Goal: Task Accomplishment & Management: Use online tool/utility

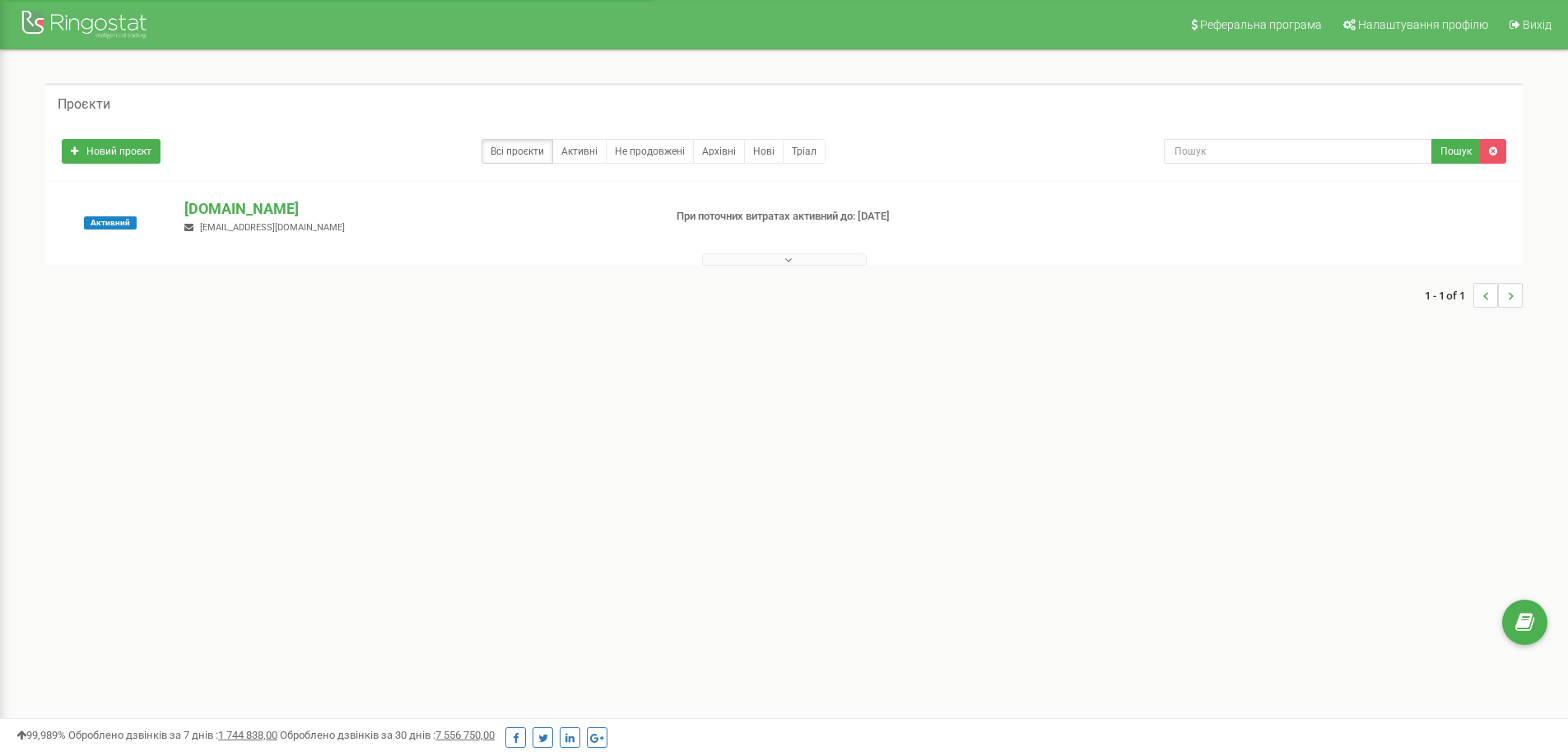
click at [784, 256] on icon at bounding box center [788, 260] width 7 height 11
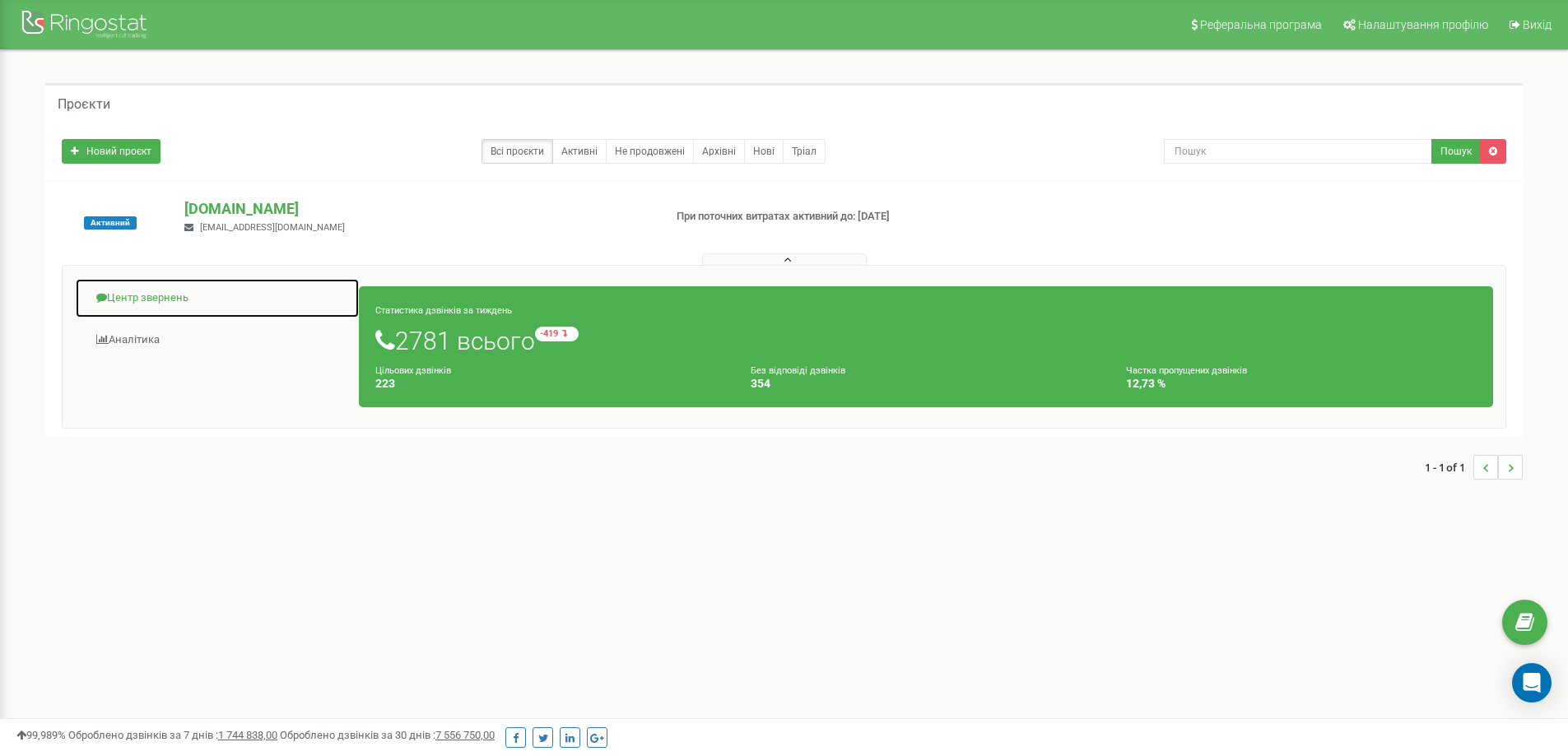
click at [163, 297] on link "Центр звернень" at bounding box center [217, 299] width 285 height 40
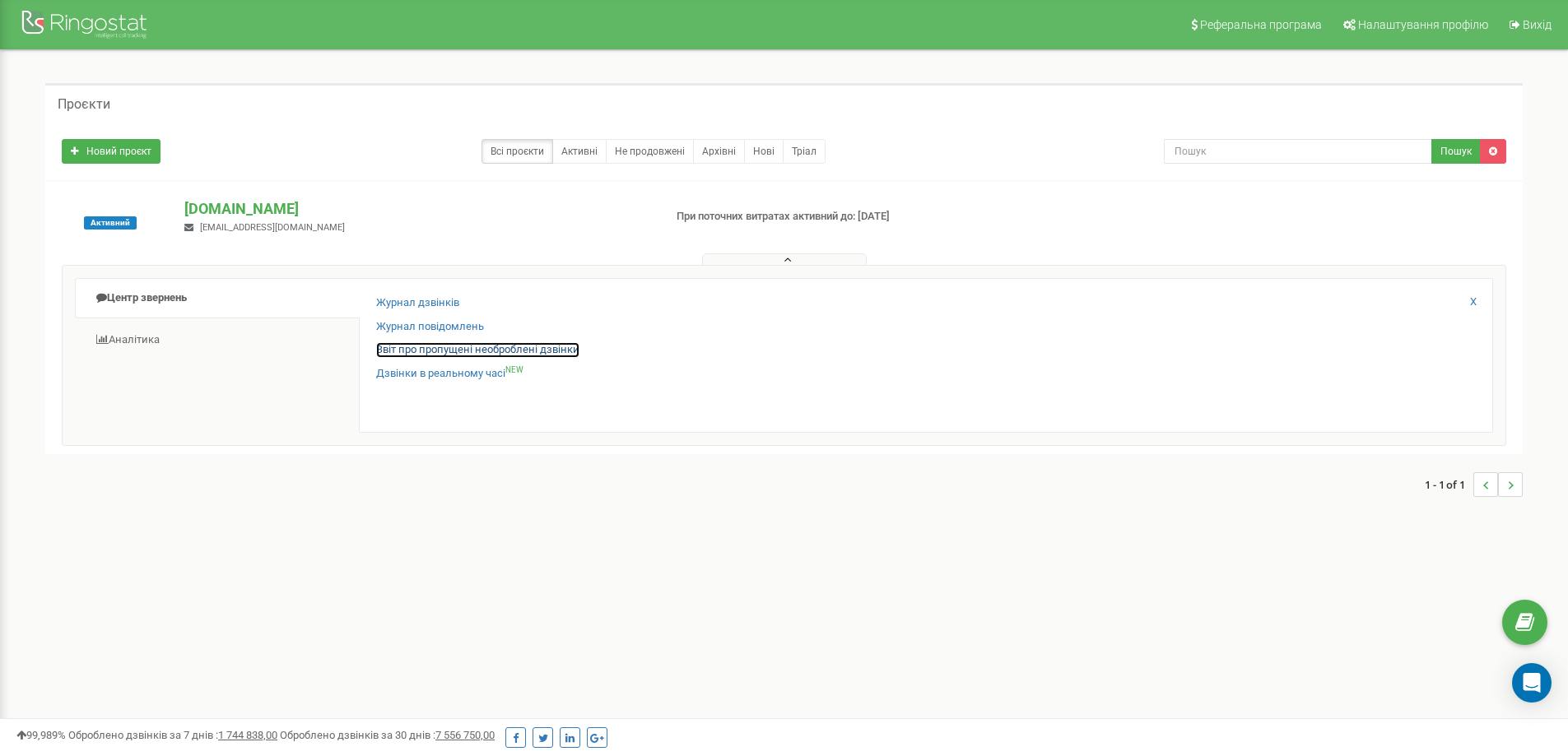
click at [440, 351] on link "Звіт про пропущені необроблені дзвінки" at bounding box center [477, 350] width 203 height 16
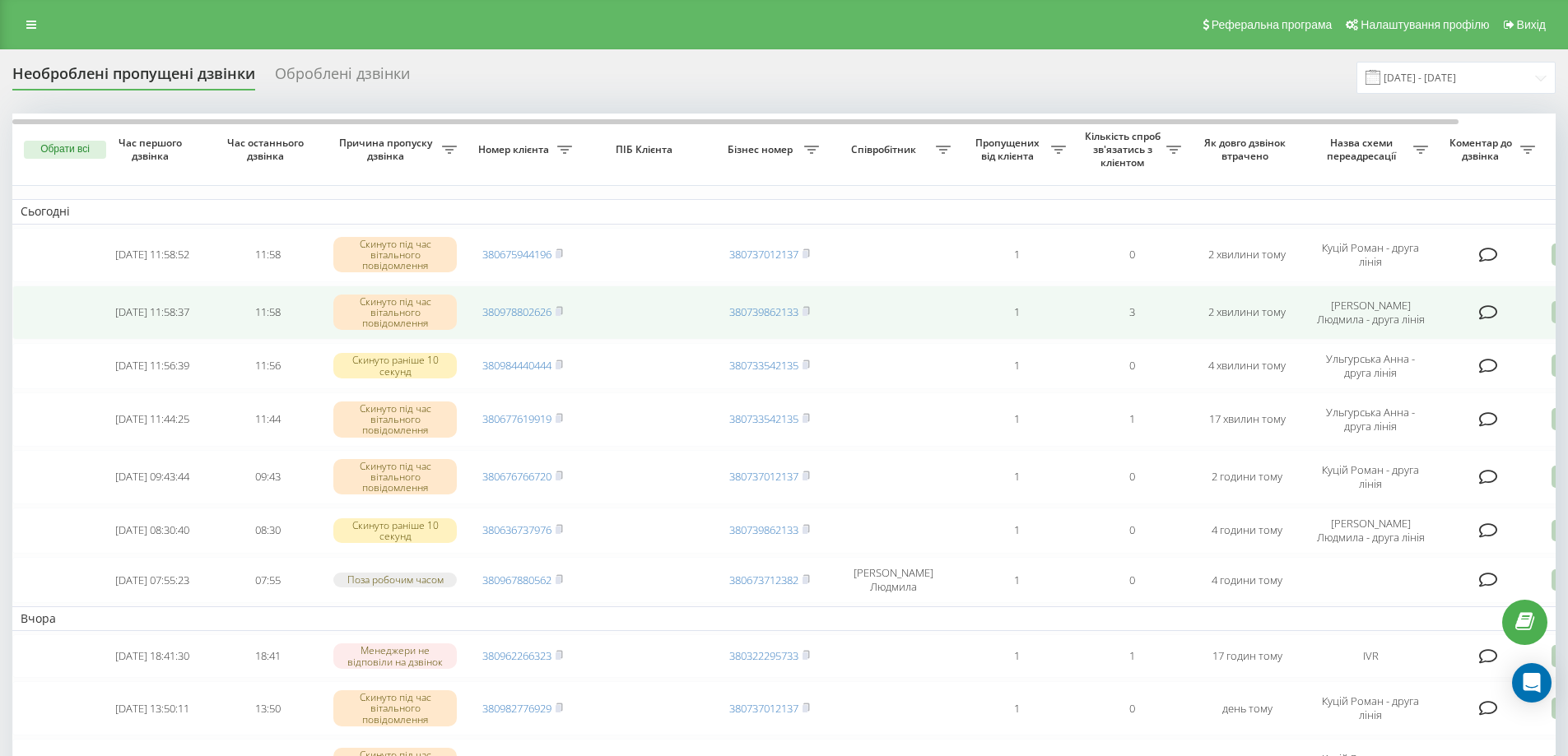
click at [1553, 316] on icon at bounding box center [1562, 312] width 19 height 22
click at [1531, 371] on span "Зв'язався з клієнтом за допомогою іншого каналу" at bounding box center [1492, 368] width 282 height 16
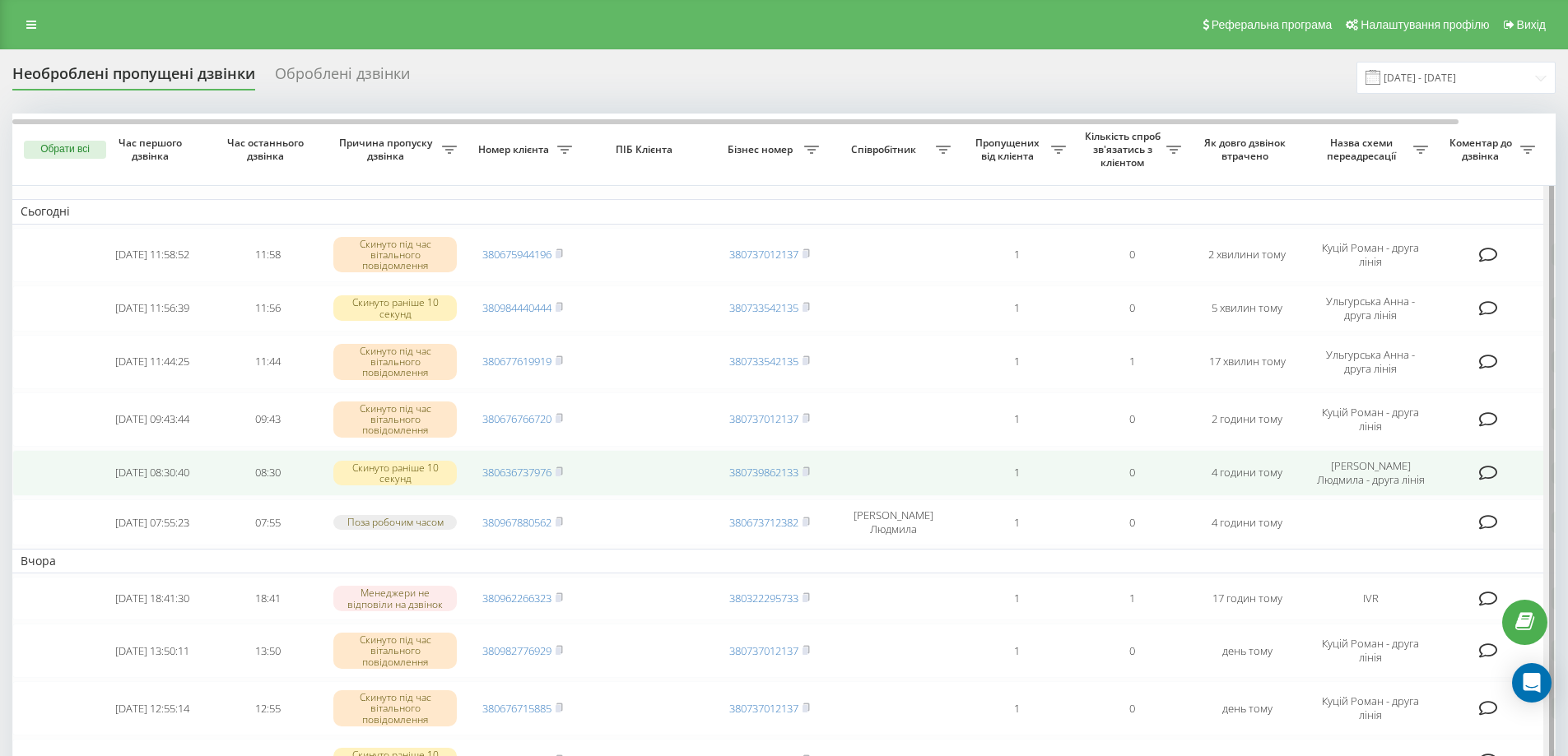
drag, startPoint x: 1553, startPoint y: 477, endPoint x: 1530, endPoint y: 491, distance: 26.9
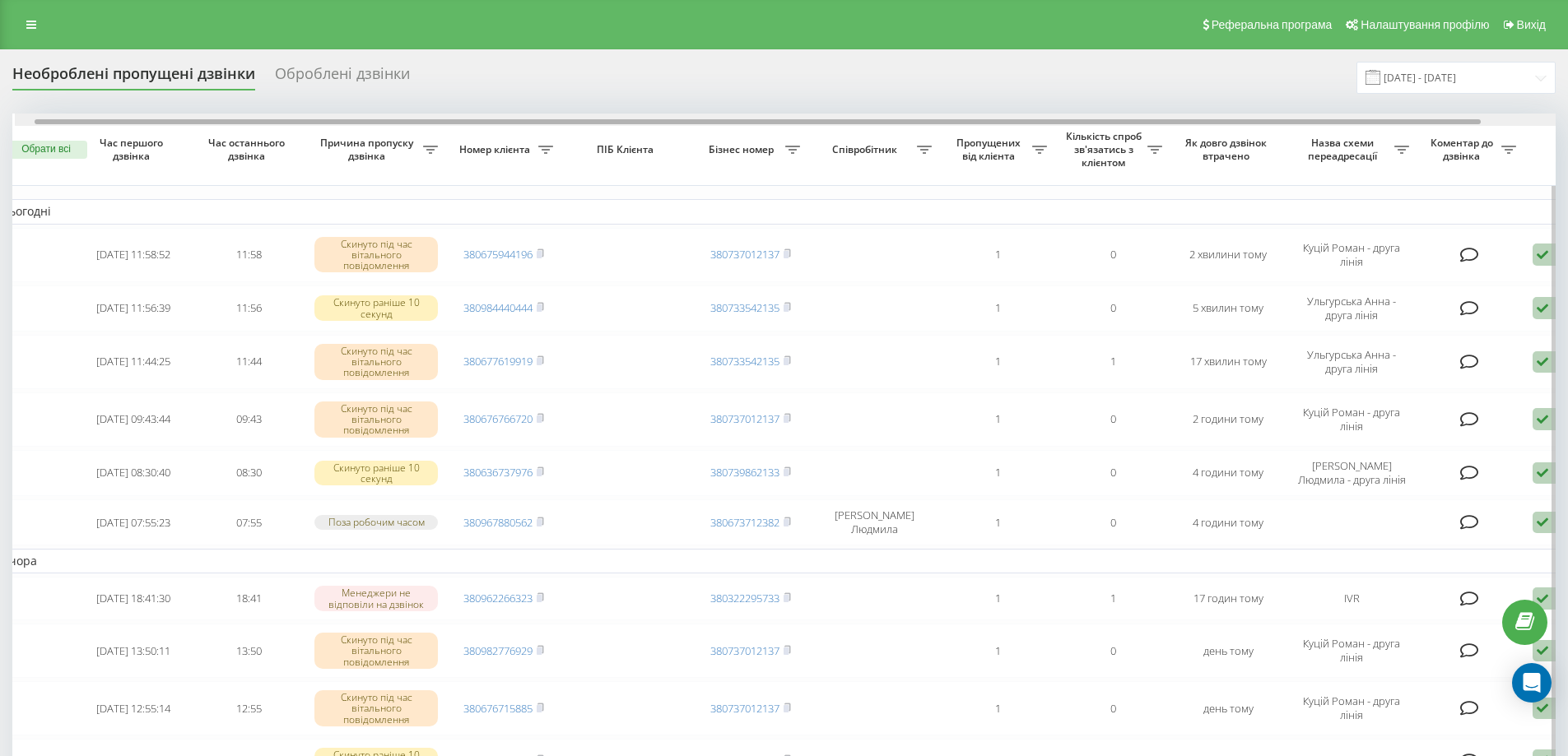
scroll to position [0, 24]
drag, startPoint x: 1073, startPoint y: 123, endPoint x: 1095, endPoint y: 121, distance: 22.1
click at [1095, 121] on div at bounding box center [757, 122] width 1447 height 5
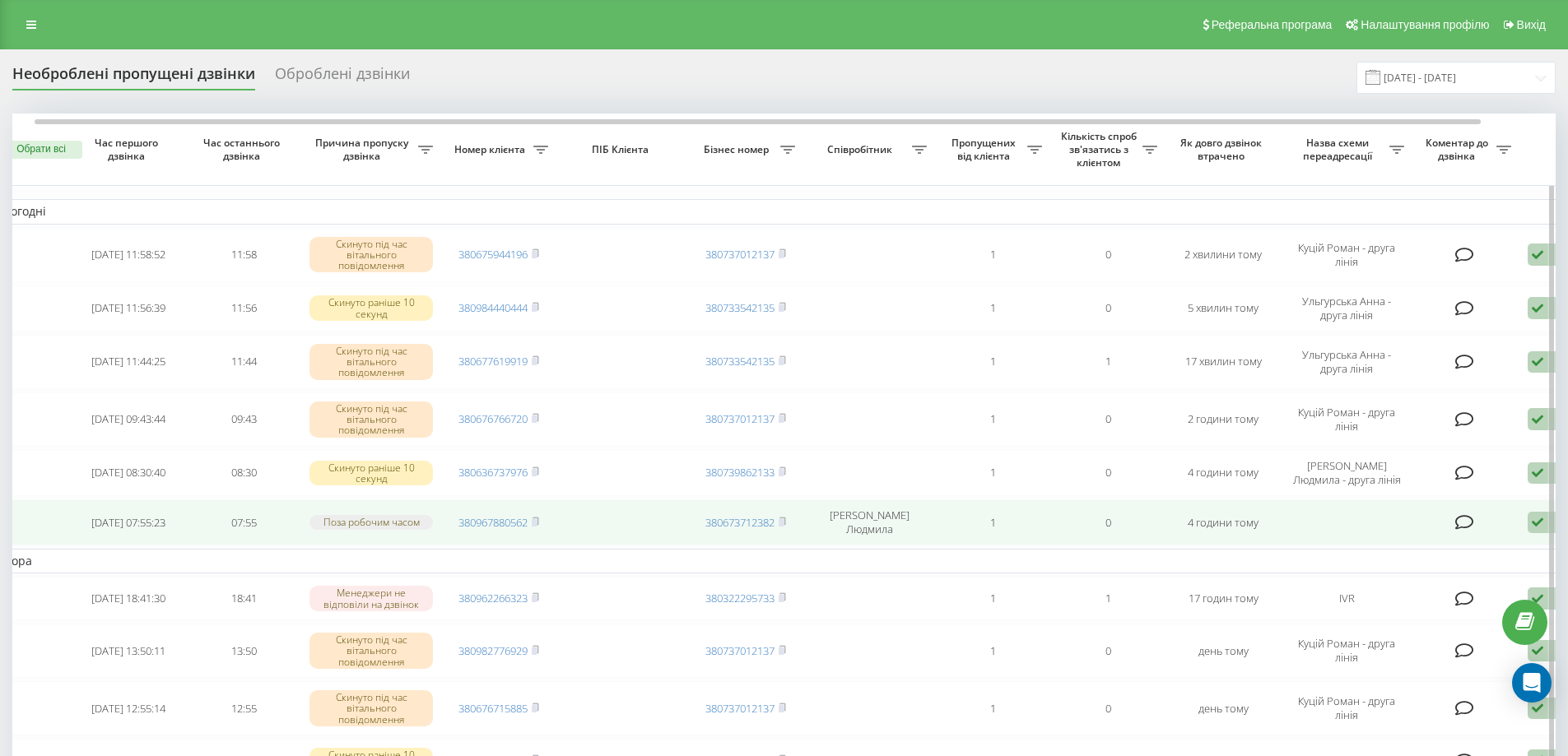
click at [1540, 524] on icon at bounding box center [1537, 522] width 19 height 22
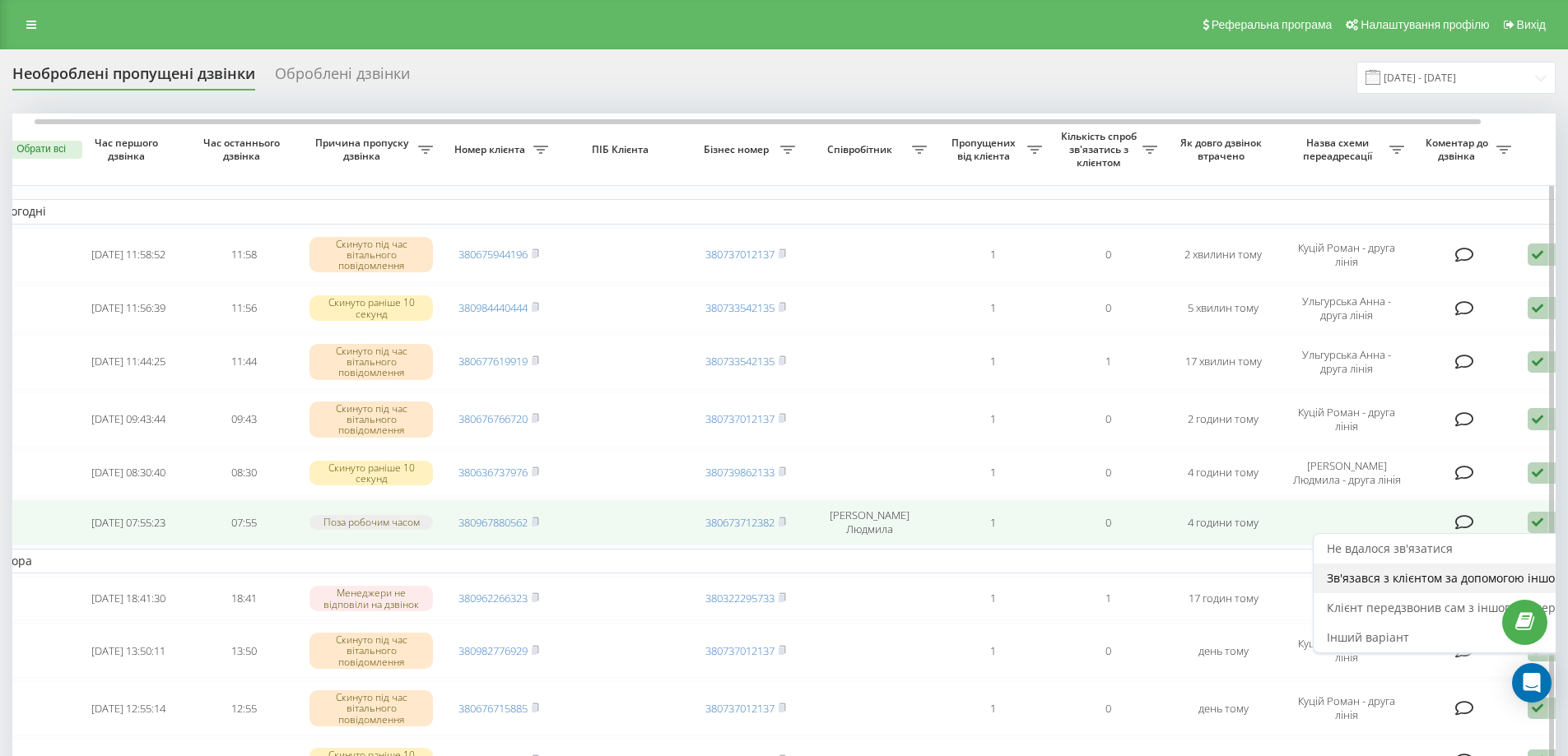
click at [1478, 578] on span "Зв'язався з клієнтом за допомогою іншого каналу" at bounding box center [1468, 578] width 282 height 16
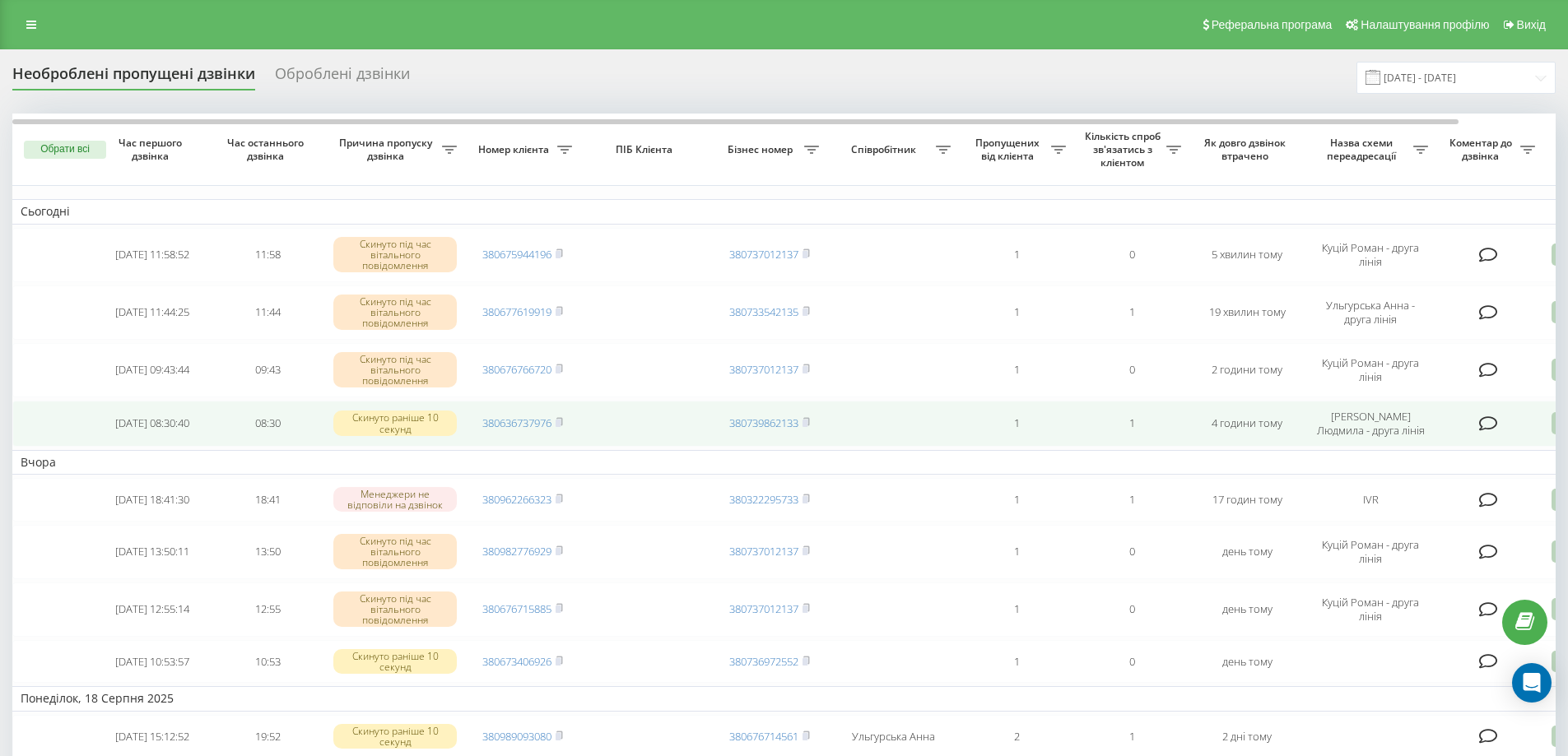
click at [1553, 424] on icon at bounding box center [1562, 423] width 19 height 22
click at [1514, 480] on span "Зв'язався з клієнтом за допомогою іншого каналу" at bounding box center [1492, 479] width 282 height 16
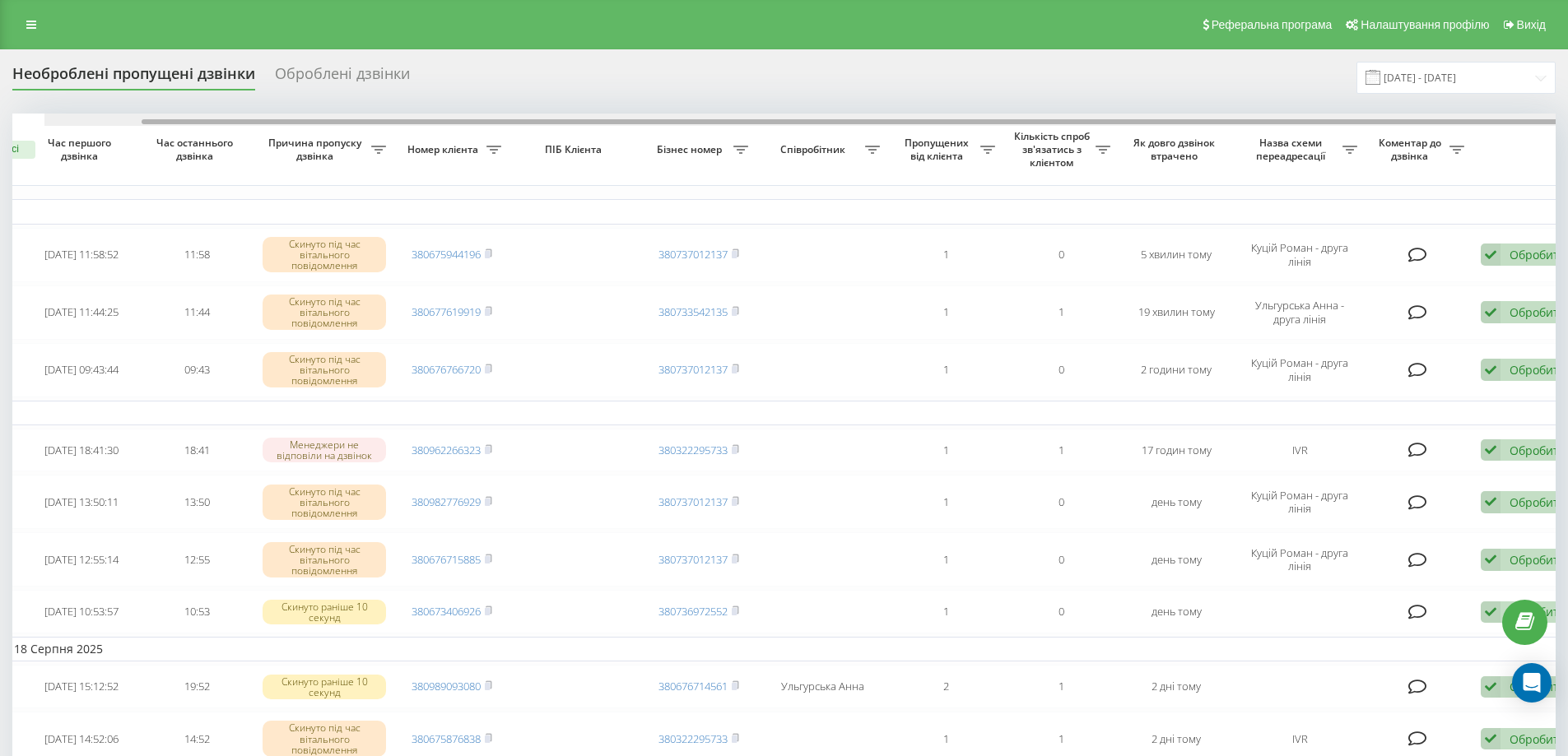
scroll to position [0, 103]
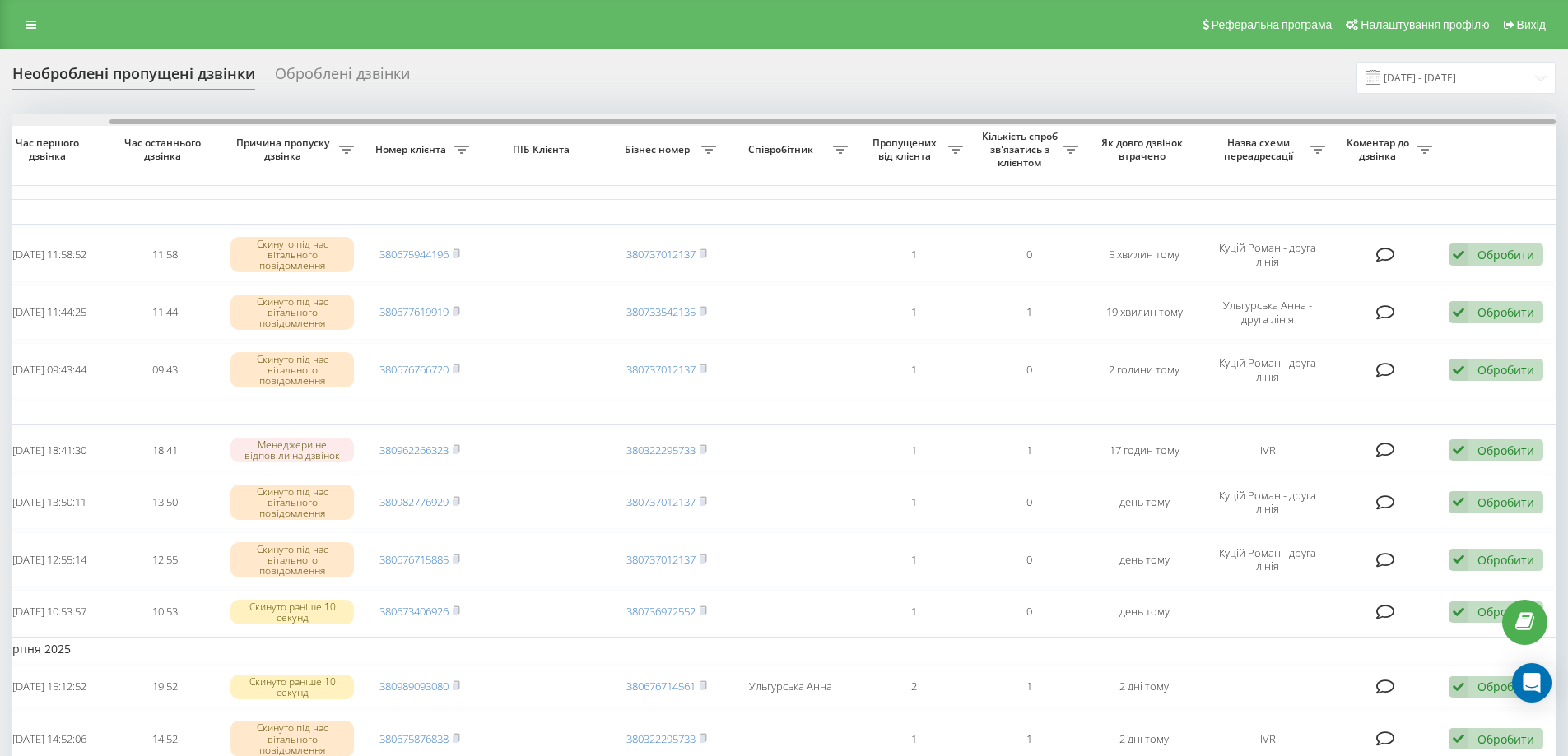
drag, startPoint x: 1425, startPoint y: 120, endPoint x: 1554, endPoint y: 118, distance: 129.0
click at [1554, 118] on div at bounding box center [784, 119] width 1543 height 12
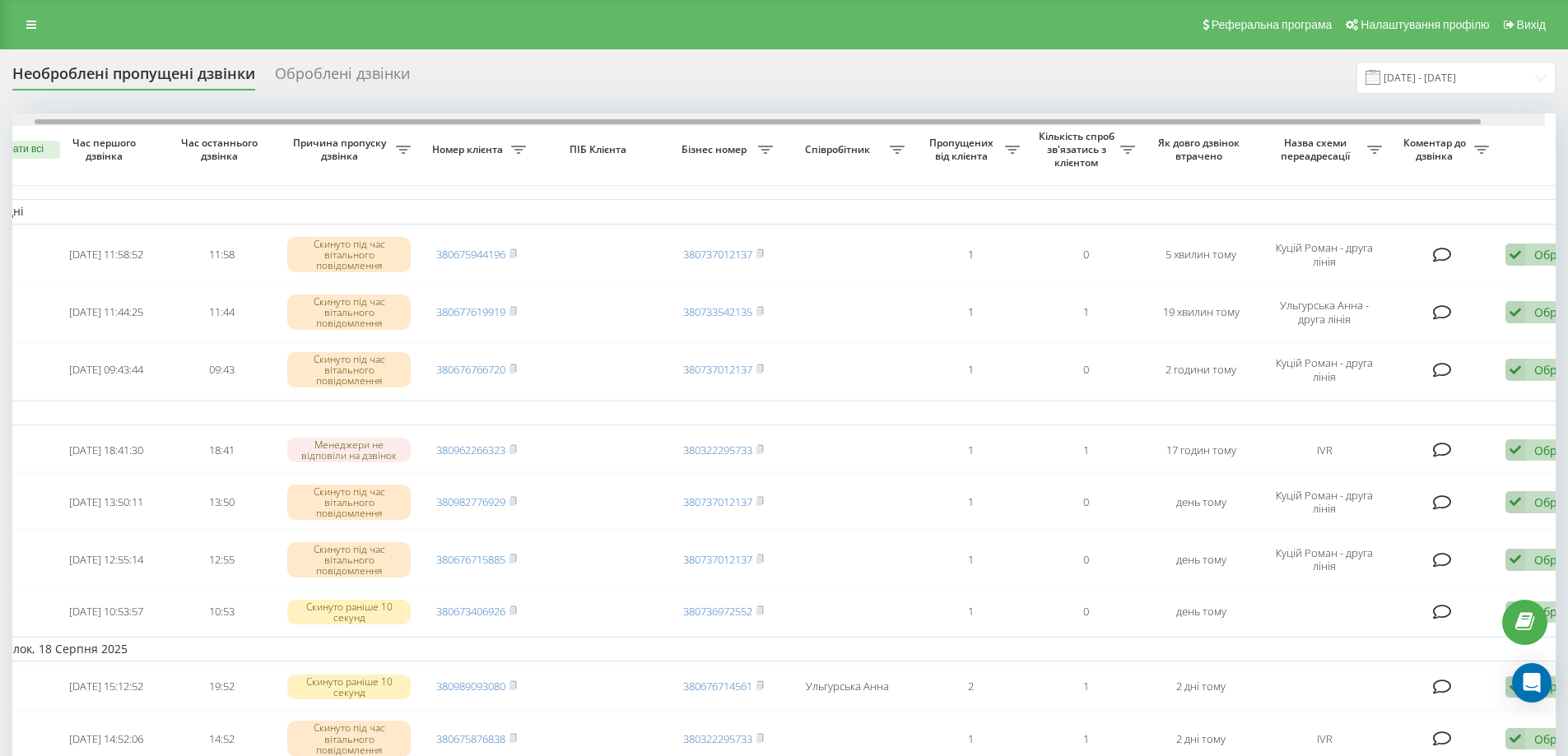
scroll to position [0, 0]
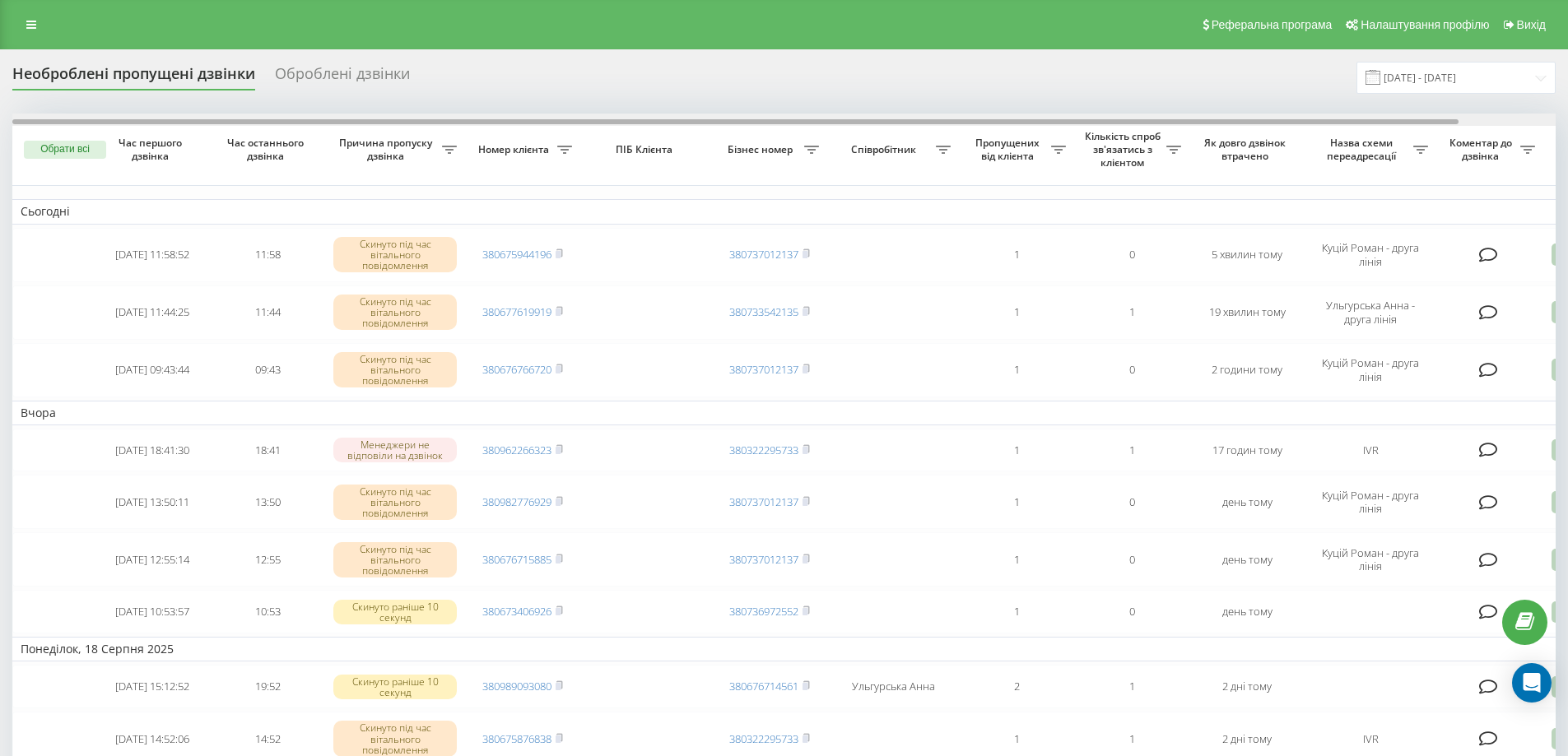
drag, startPoint x: 1550, startPoint y: 121, endPoint x: 1314, endPoint y: 125, distance: 236.0
click at [1314, 125] on div at bounding box center [784, 119] width 1543 height 12
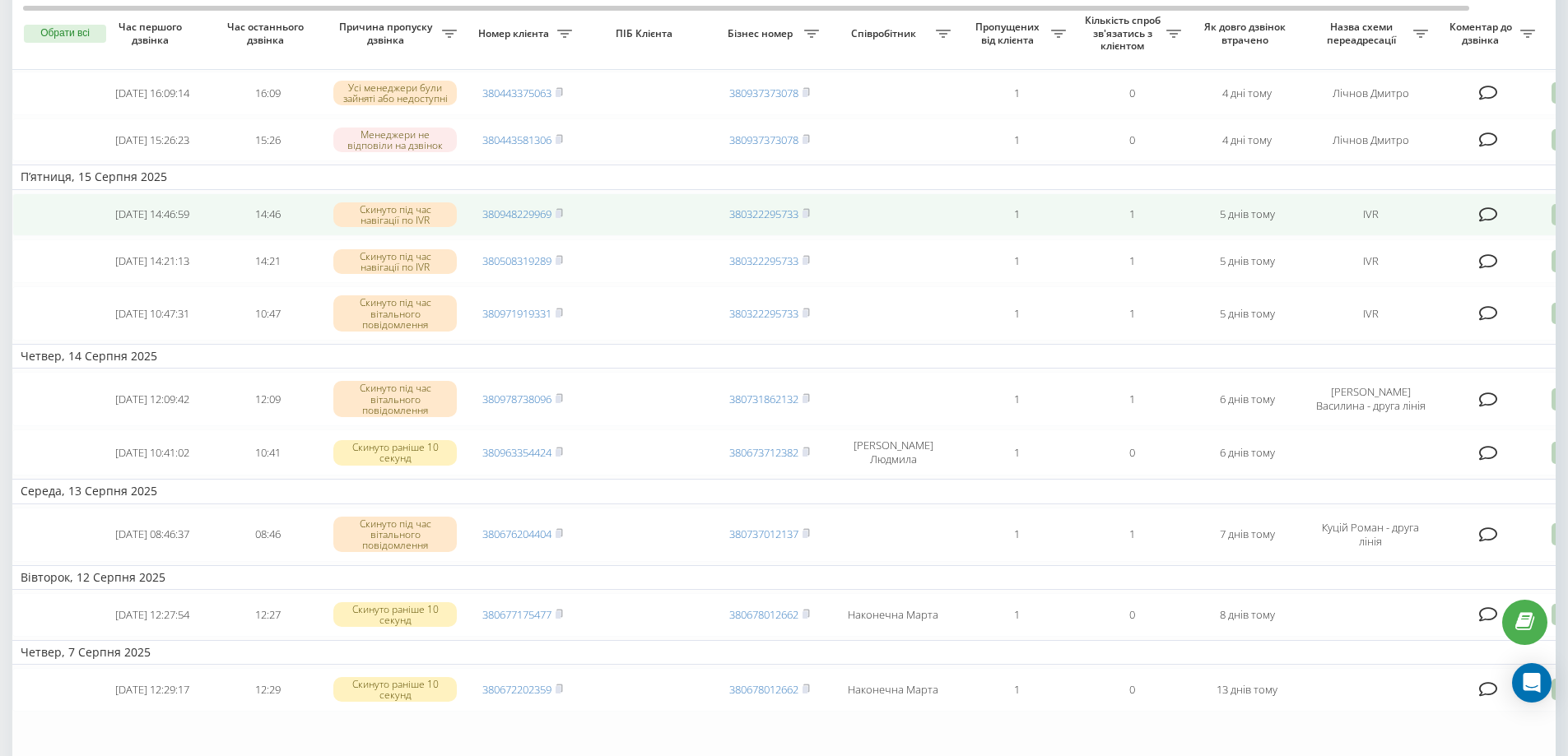
scroll to position [320, 0]
